Goal: Navigation & Orientation: Find specific page/section

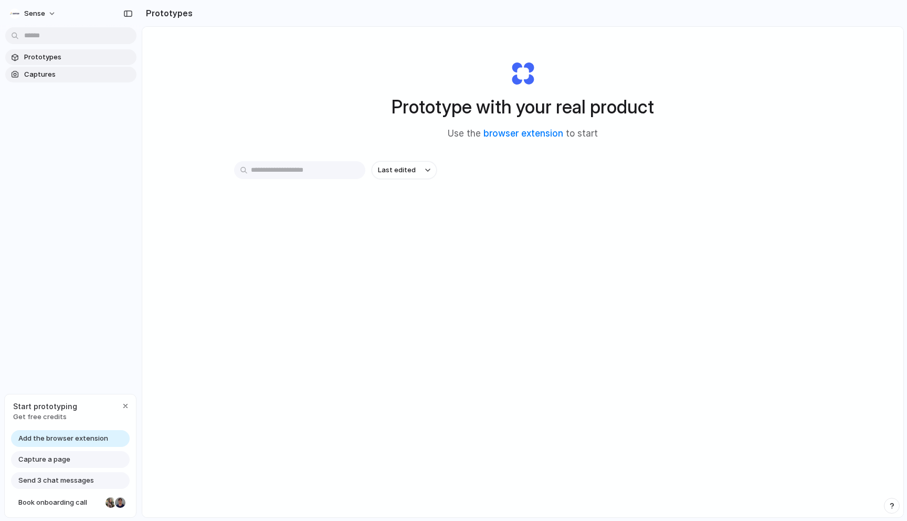
click at [74, 74] on span "Captures" at bounding box center [78, 74] width 108 height 11
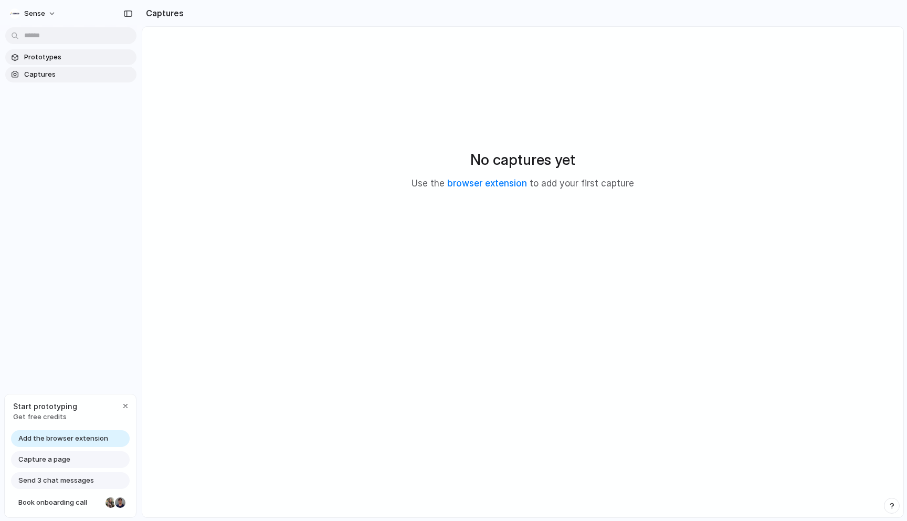
click at [75, 60] on span "Prototypes" at bounding box center [78, 57] width 108 height 11
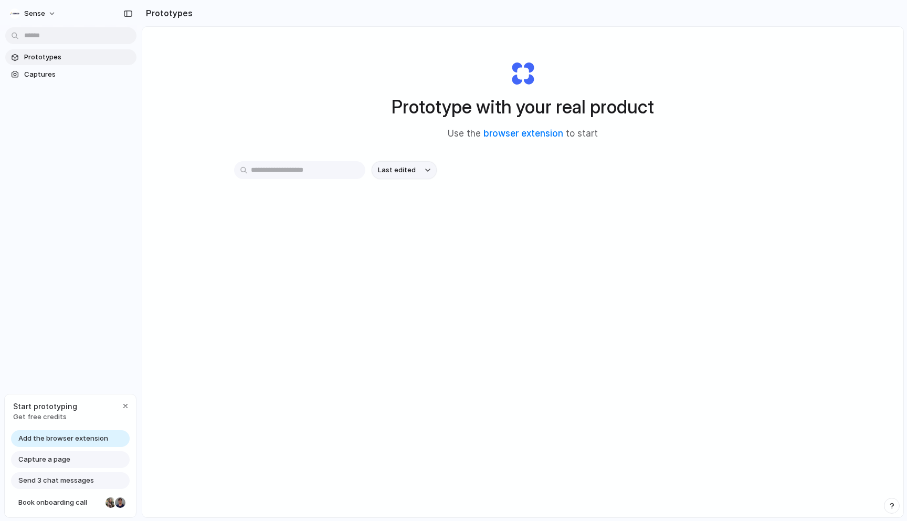
click at [397, 168] on span "Last edited" at bounding box center [397, 170] width 38 height 11
click at [335, 171] on input "text" at bounding box center [299, 170] width 131 height 18
click at [508, 132] on link "browser extension" at bounding box center [524, 133] width 80 height 11
